Goal: Obtain resource: Obtain resource

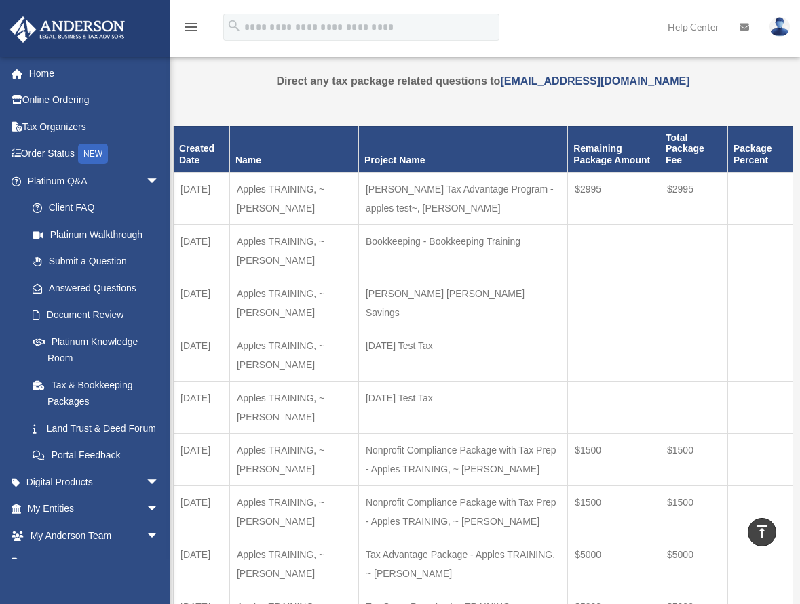
scroll to position [205, 0]
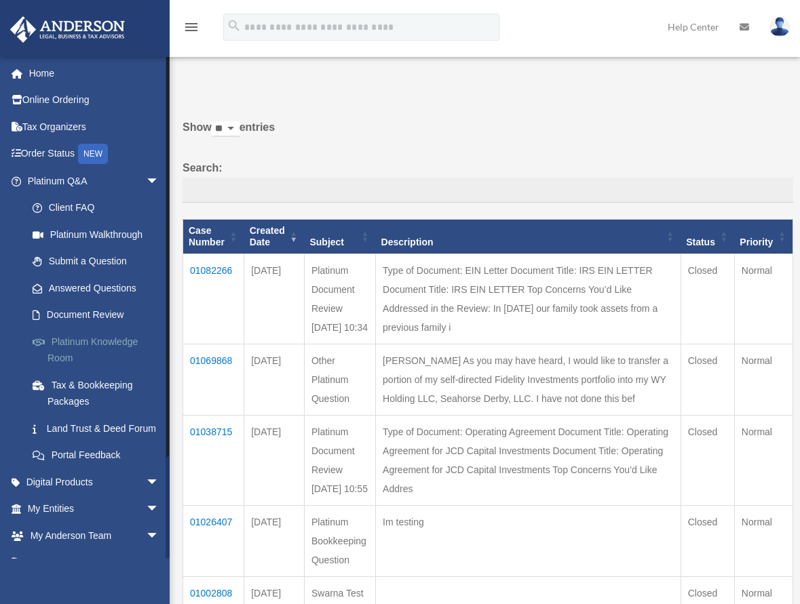
scroll to position [117, 0]
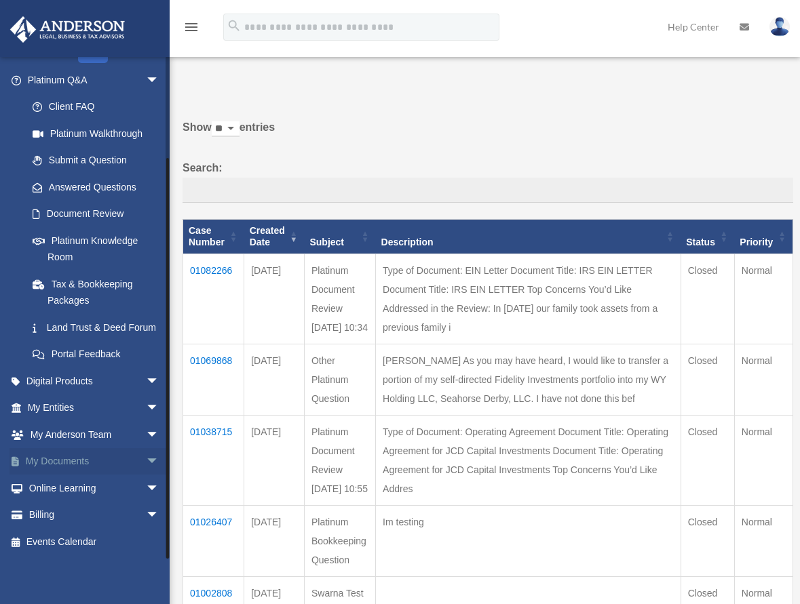
click at [146, 459] on span "arrow_drop_down" at bounding box center [159, 462] width 27 height 28
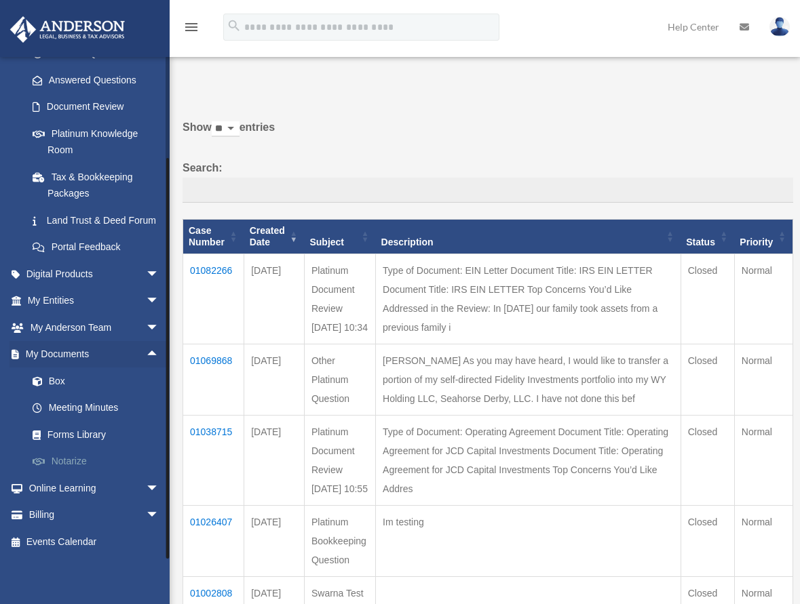
scroll to position [225, 0]
click at [75, 436] on link "Forms Library" at bounding box center [99, 434] width 161 height 27
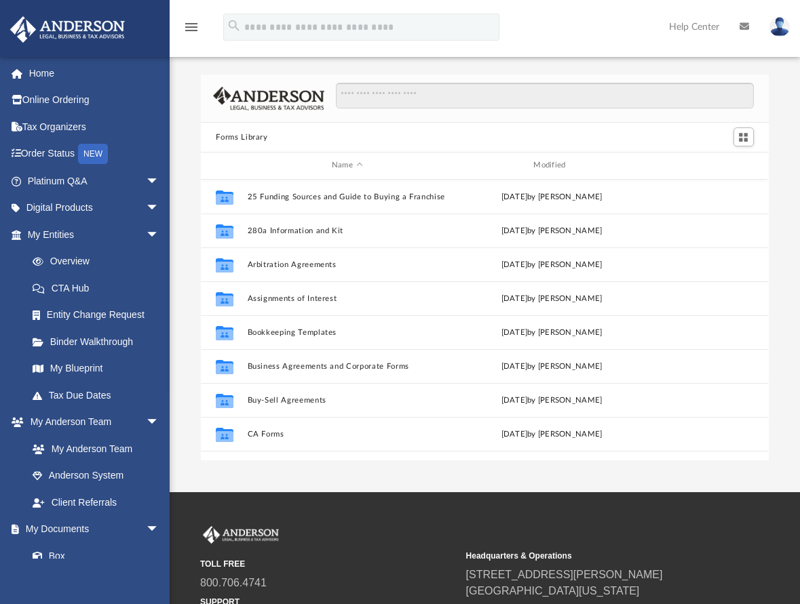
scroll to position [298, 557]
click at [389, 100] on input "Search files and folders" at bounding box center [544, 96] width 417 height 26
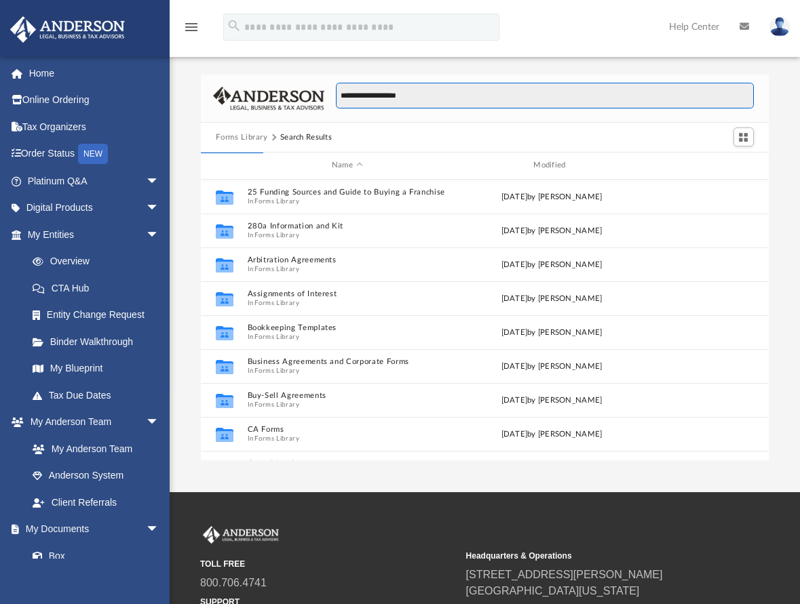
type input "**********"
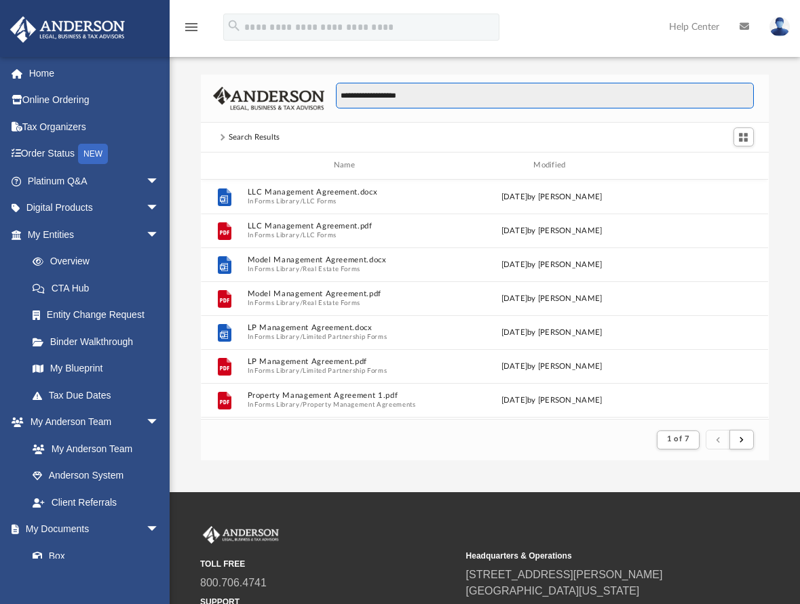
scroll to position [256, 557]
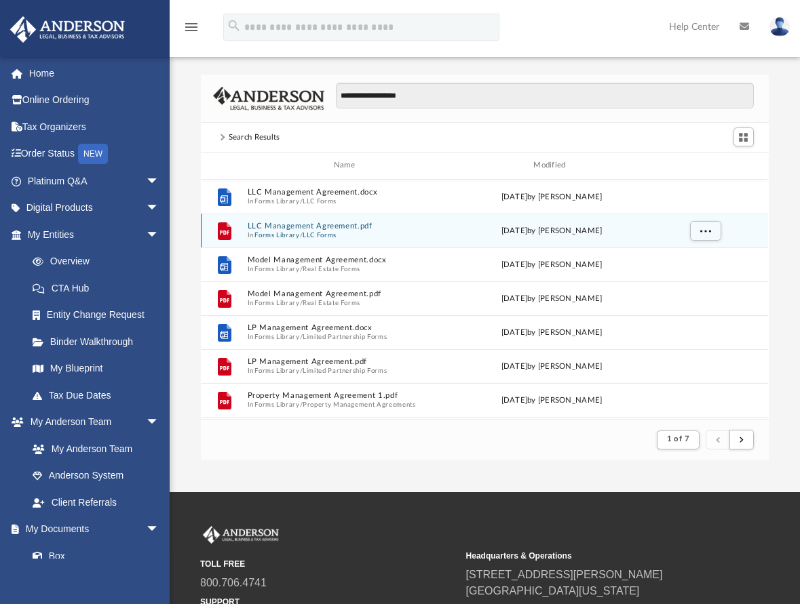
click at [290, 222] on button "LLC Management Agreement.pdf" at bounding box center [347, 226] width 199 height 9
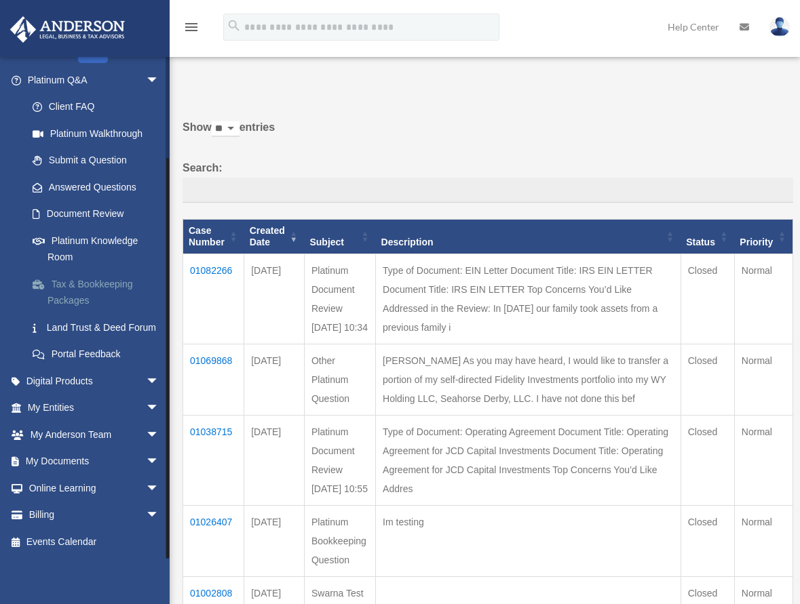
scroll to position [117, 0]
click at [128, 459] on link "My Documents arrow_drop_down" at bounding box center [94, 461] width 170 height 27
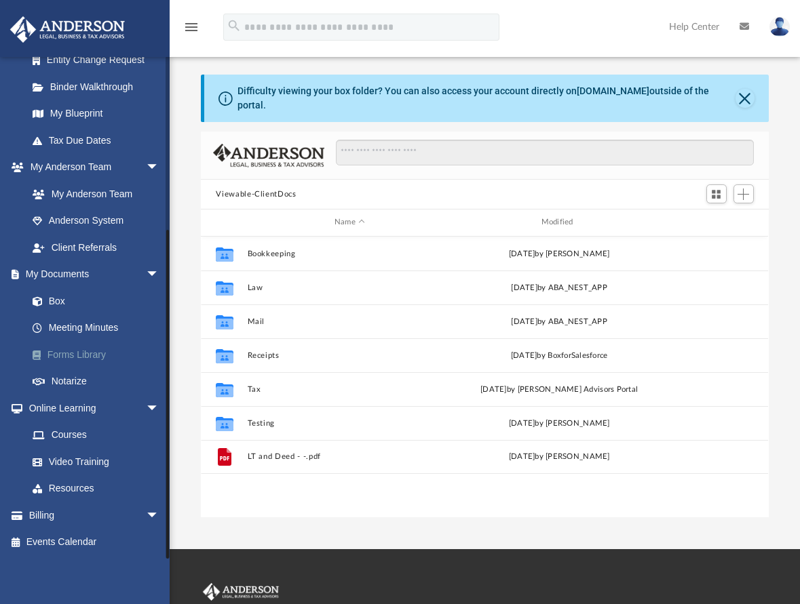
scroll to position [298, 557]
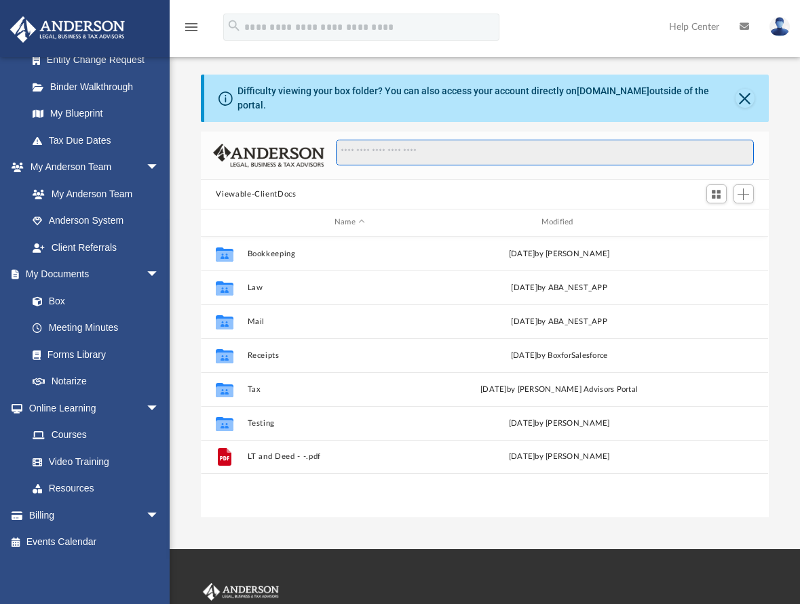
click at [410, 141] on input "Search files and folders" at bounding box center [544, 153] width 417 height 26
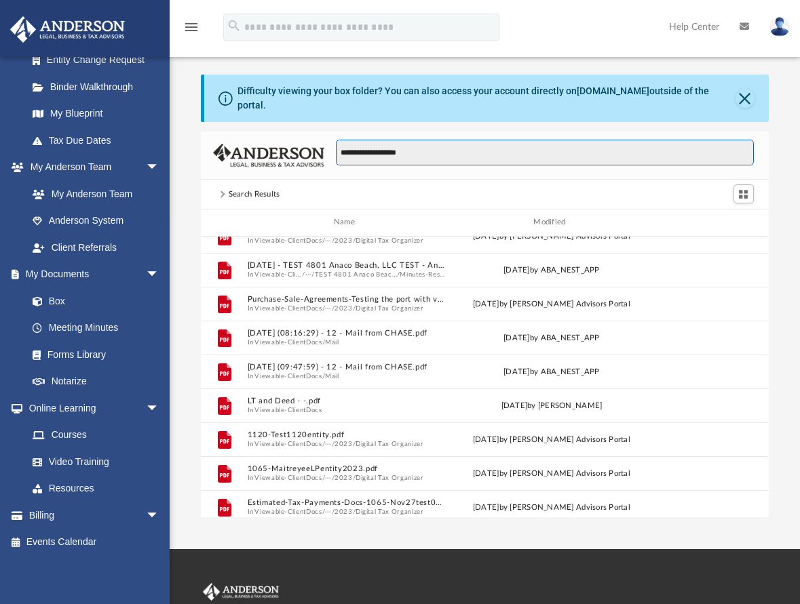
scroll to position [0, 0]
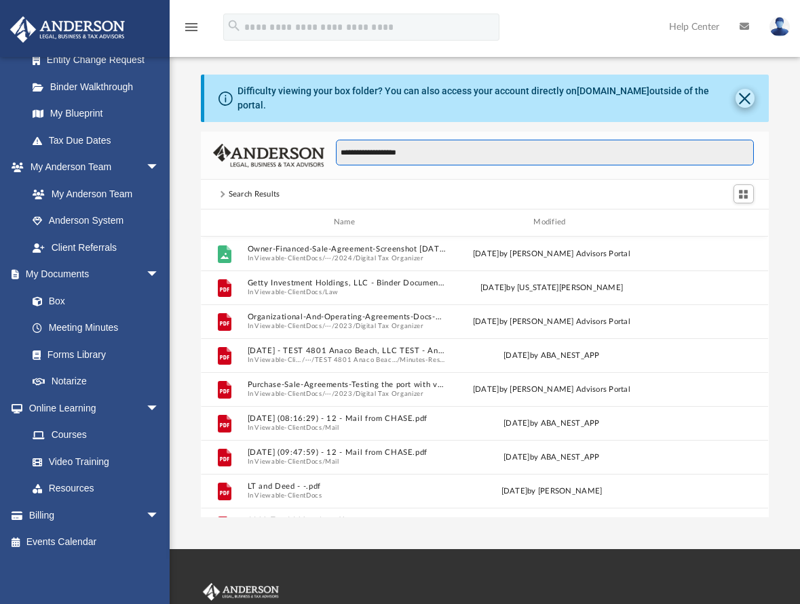
type input "**********"
click at [742, 89] on button "Close" at bounding box center [744, 98] width 19 height 19
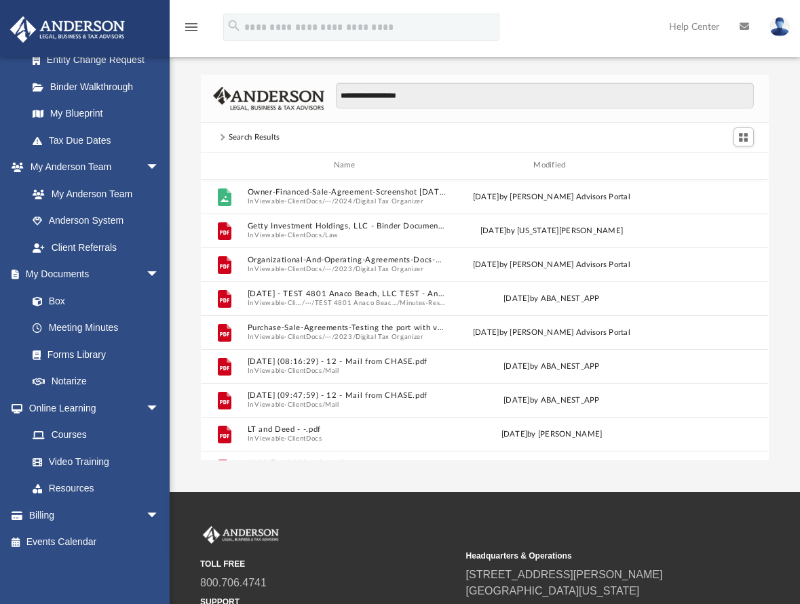
click at [241, 141] on div "Search Results" at bounding box center [255, 138] width 52 height 12
drag, startPoint x: 444, startPoint y: 96, endPoint x: 292, endPoint y: 96, distance: 152.0
click at [292, 96] on div "**********" at bounding box center [484, 99] width 567 height 48
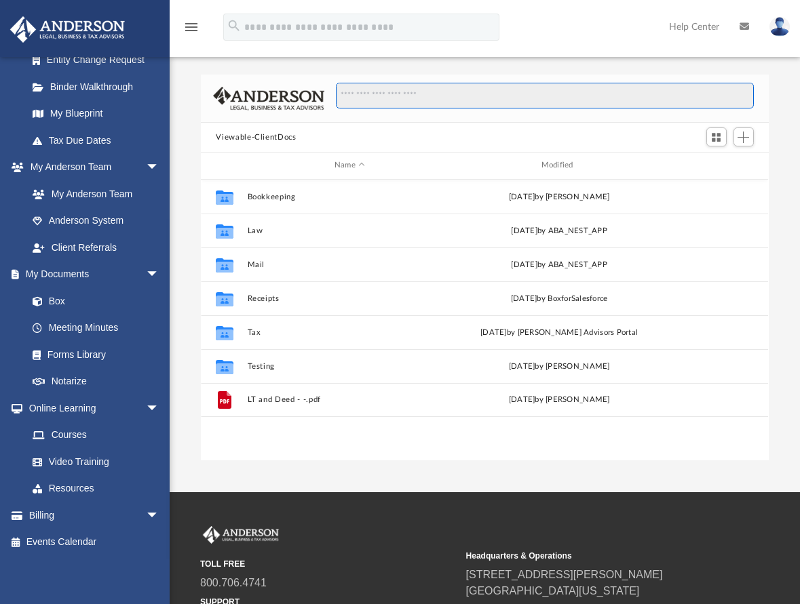
click at [395, 94] on input "Search files and folders" at bounding box center [544, 96] width 417 height 26
type input "**********"
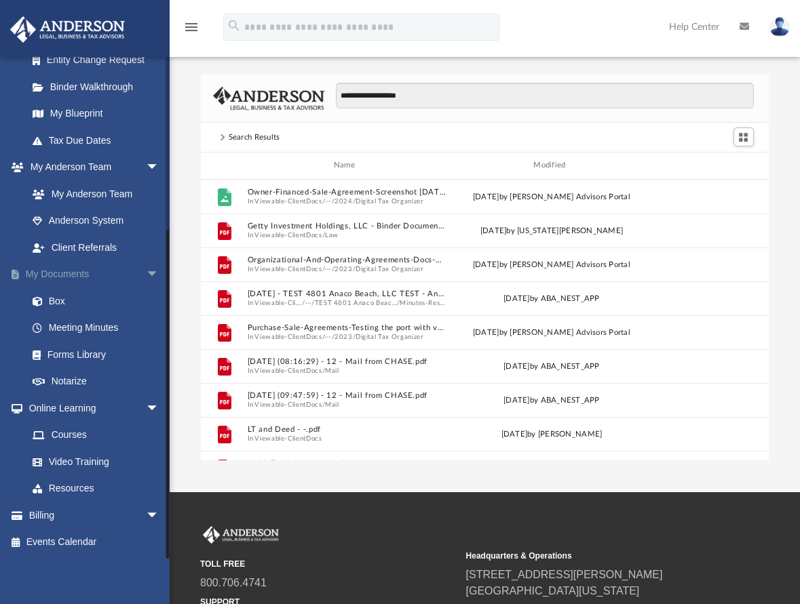
click at [80, 269] on link "My Documents arrow_drop_down" at bounding box center [94, 274] width 170 height 27
click at [69, 354] on link "Forms Library" at bounding box center [99, 354] width 161 height 27
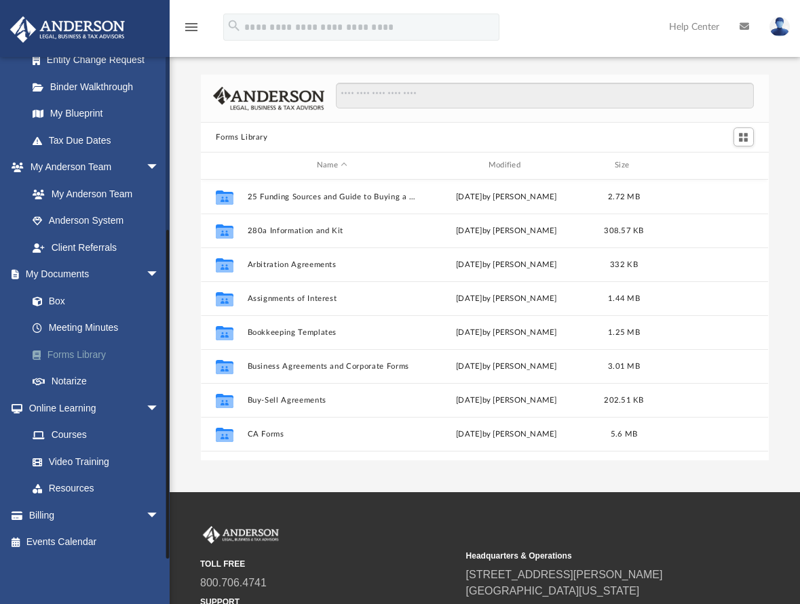
scroll to position [298, 557]
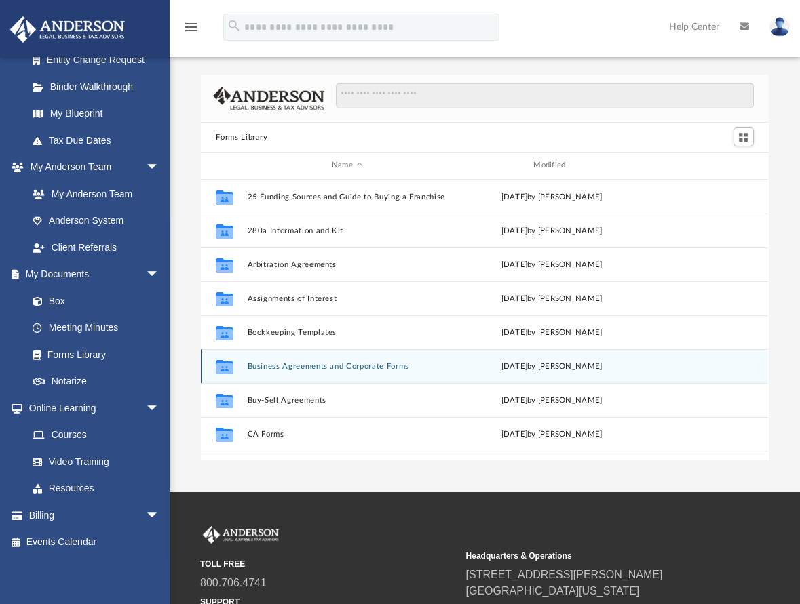
click at [341, 364] on button "Business Agreements and Corporate Forms" at bounding box center [347, 366] width 199 height 9
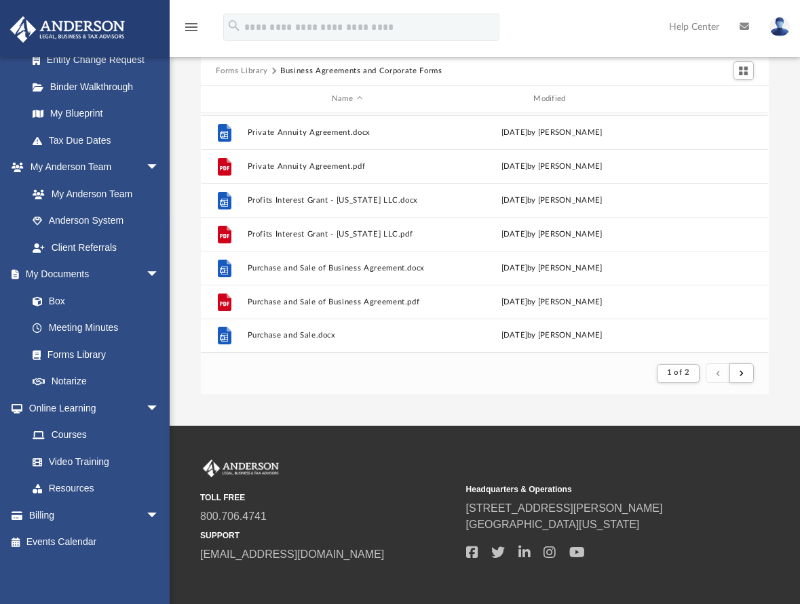
scroll to position [131, 0]
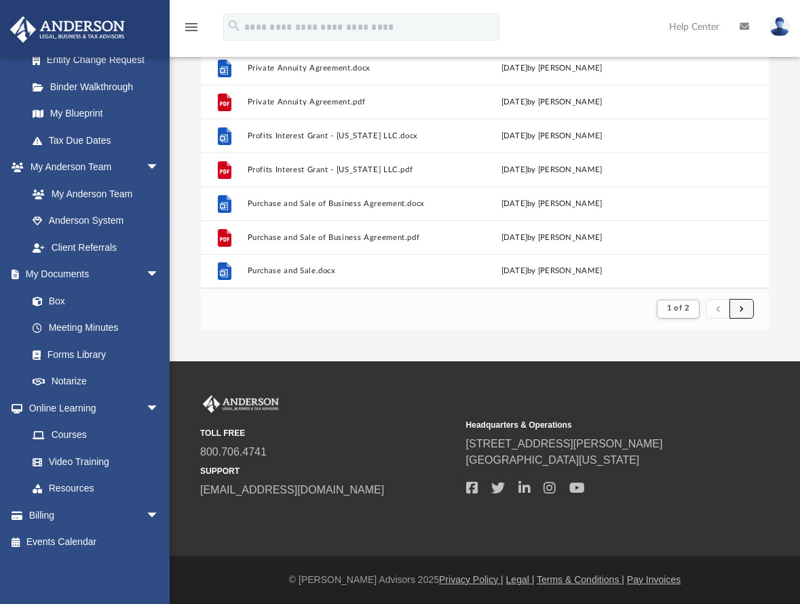
click at [750, 304] on button "submit" at bounding box center [741, 309] width 24 height 20
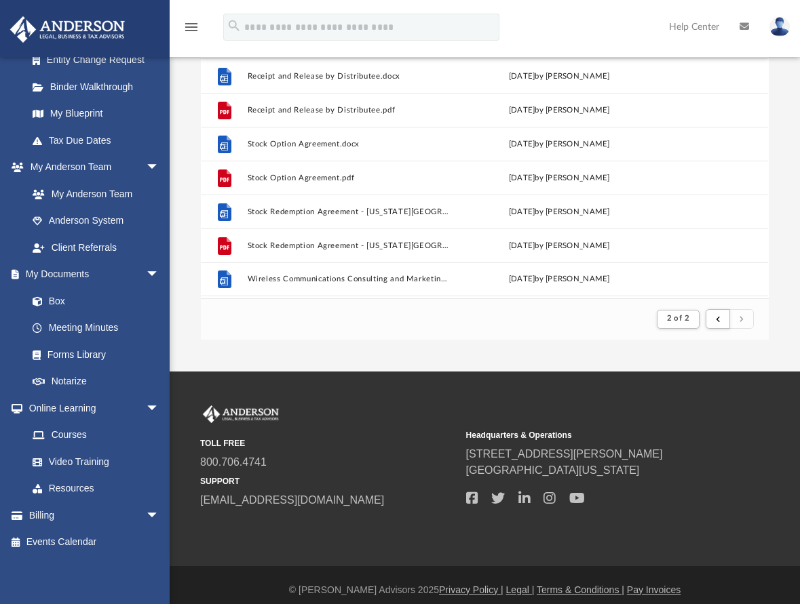
scroll to position [0, 0]
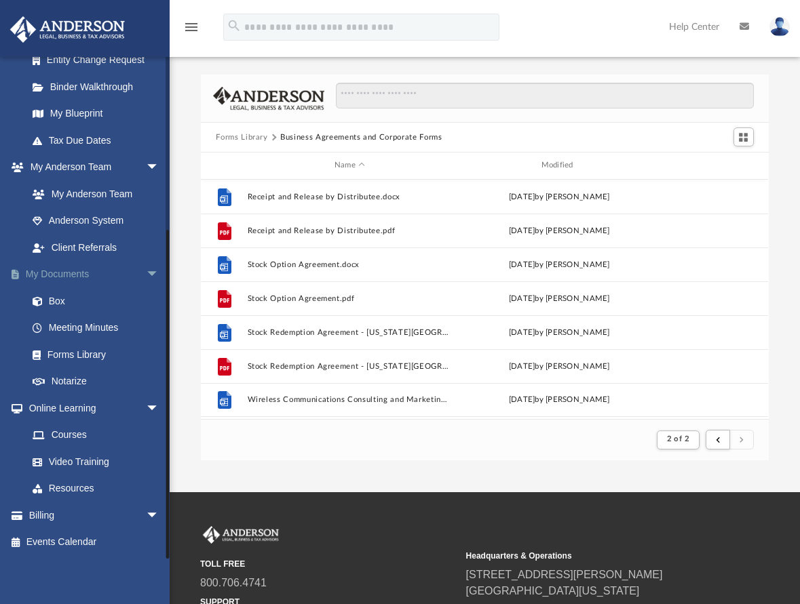
click at [60, 275] on link "My Documents arrow_drop_down" at bounding box center [94, 274] width 170 height 27
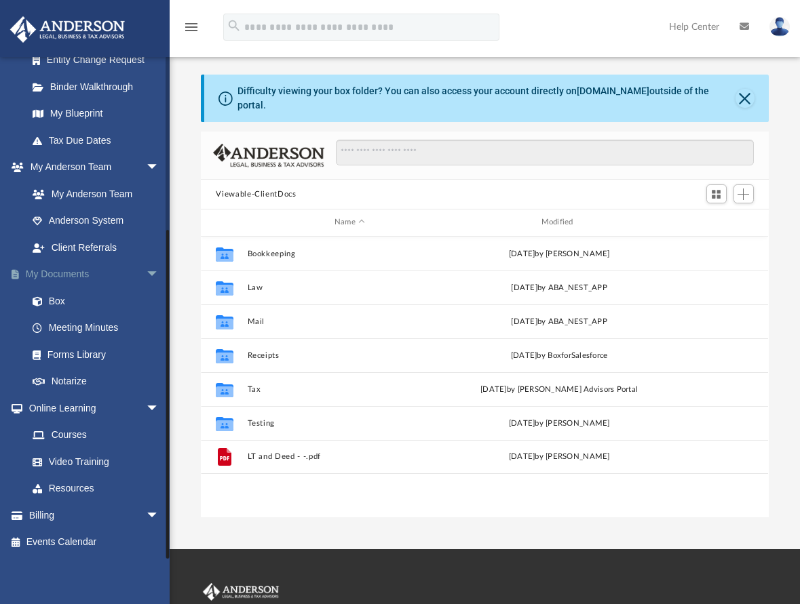
scroll to position [298, 557]
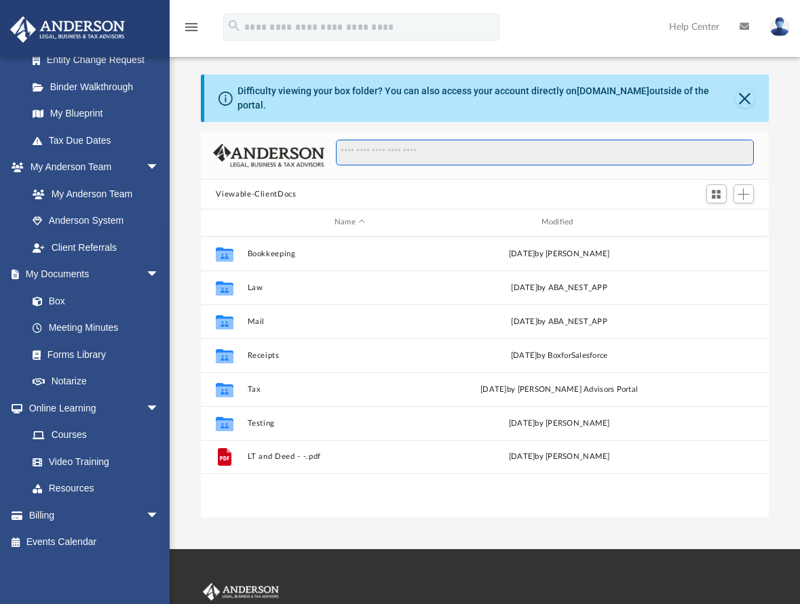
click at [362, 142] on input "Search files and folders" at bounding box center [544, 153] width 417 height 26
type input "**********"
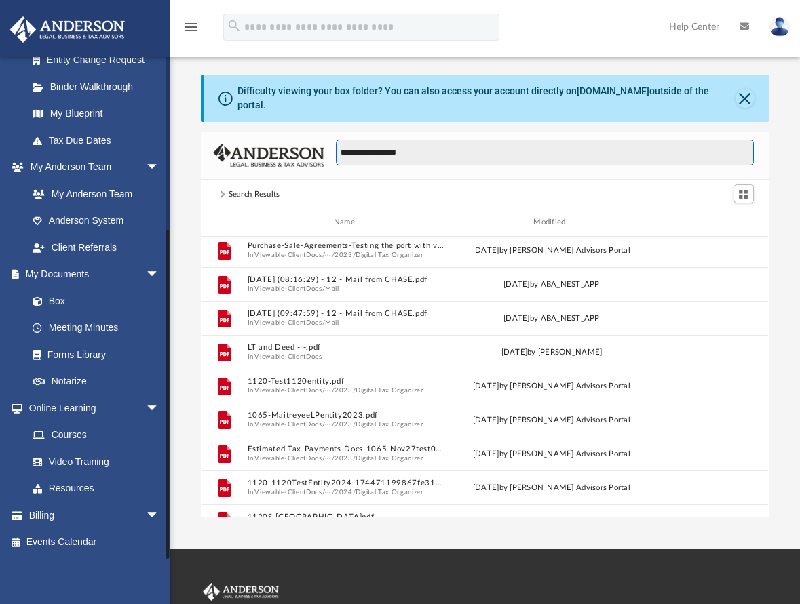
scroll to position [92, 0]
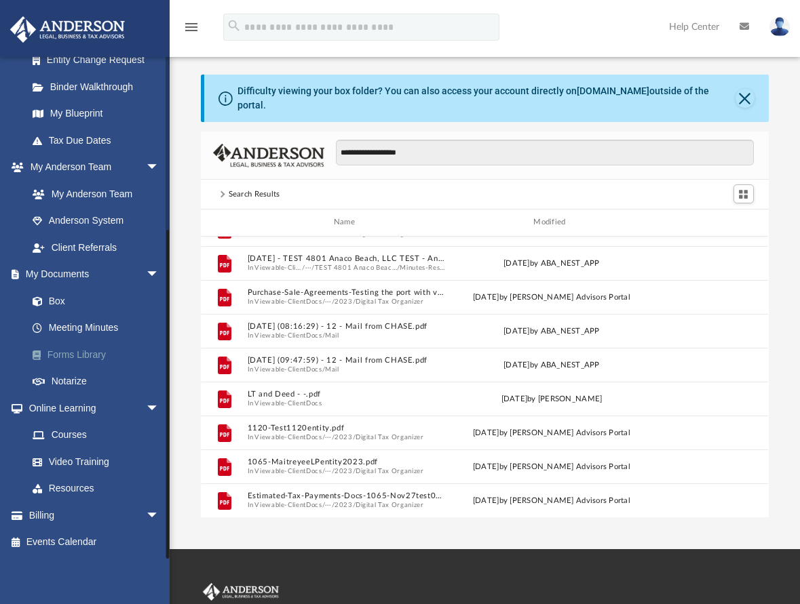
click at [69, 348] on link "Forms Library" at bounding box center [99, 354] width 161 height 27
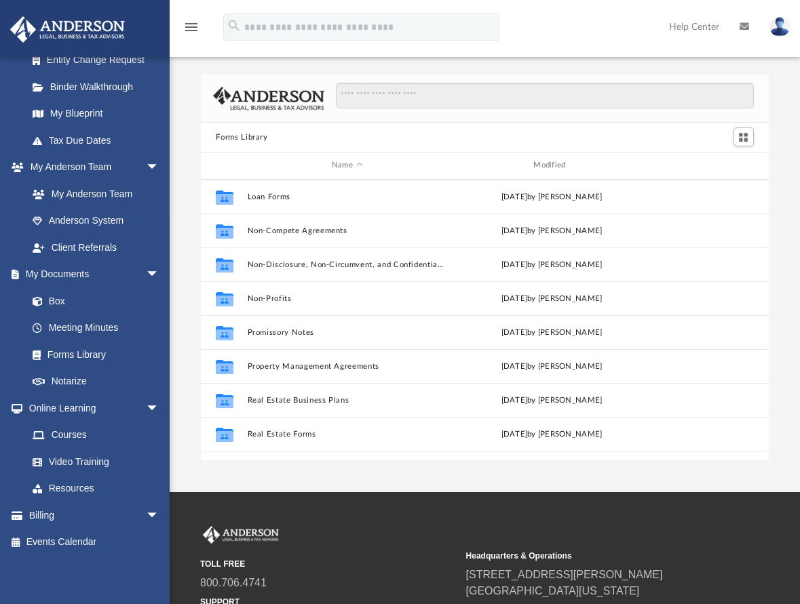
scroll to position [737, 0]
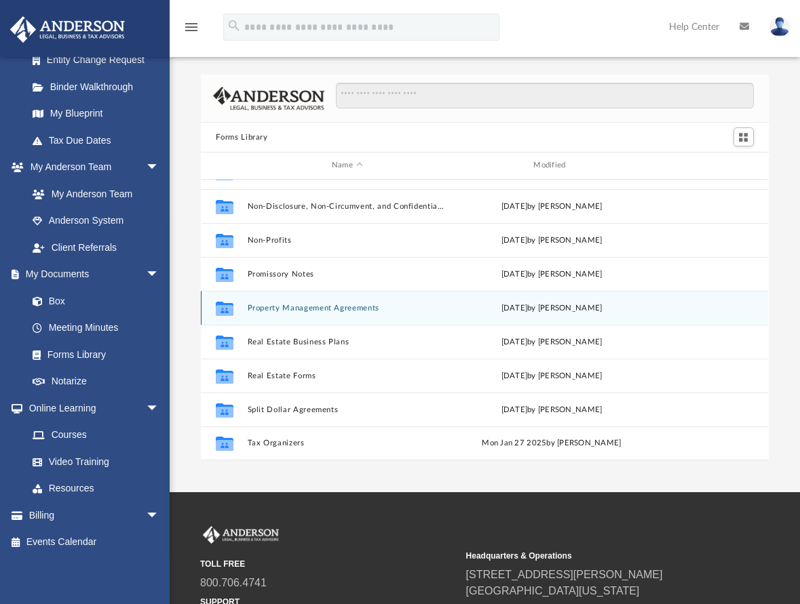
click at [333, 310] on button "Property Management Agreements" at bounding box center [347, 308] width 199 height 9
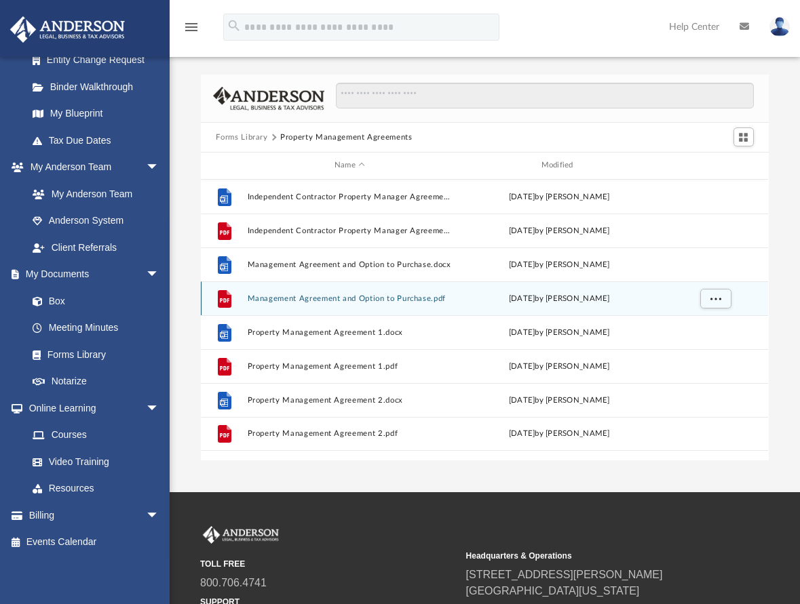
scroll to position [68, 0]
